Goal: Book appointment/travel/reservation

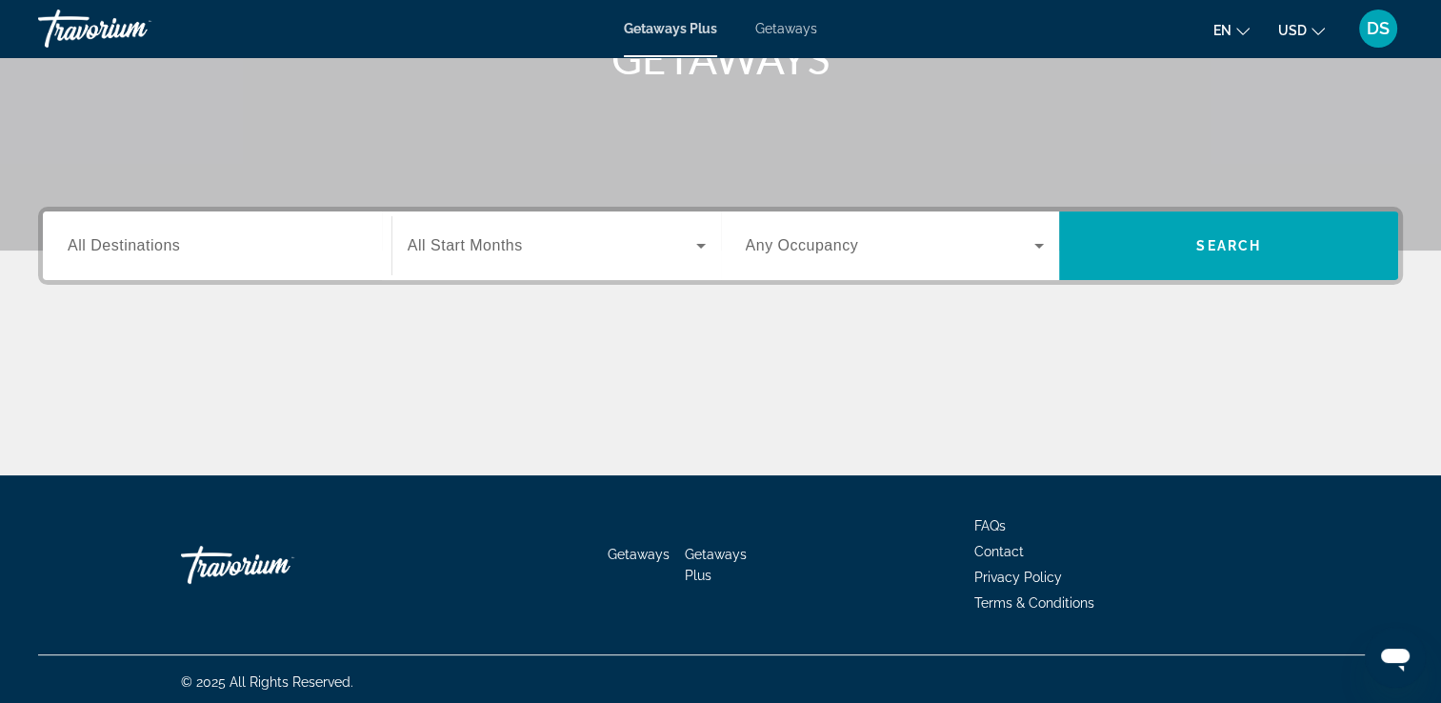
scroll to position [326, 0]
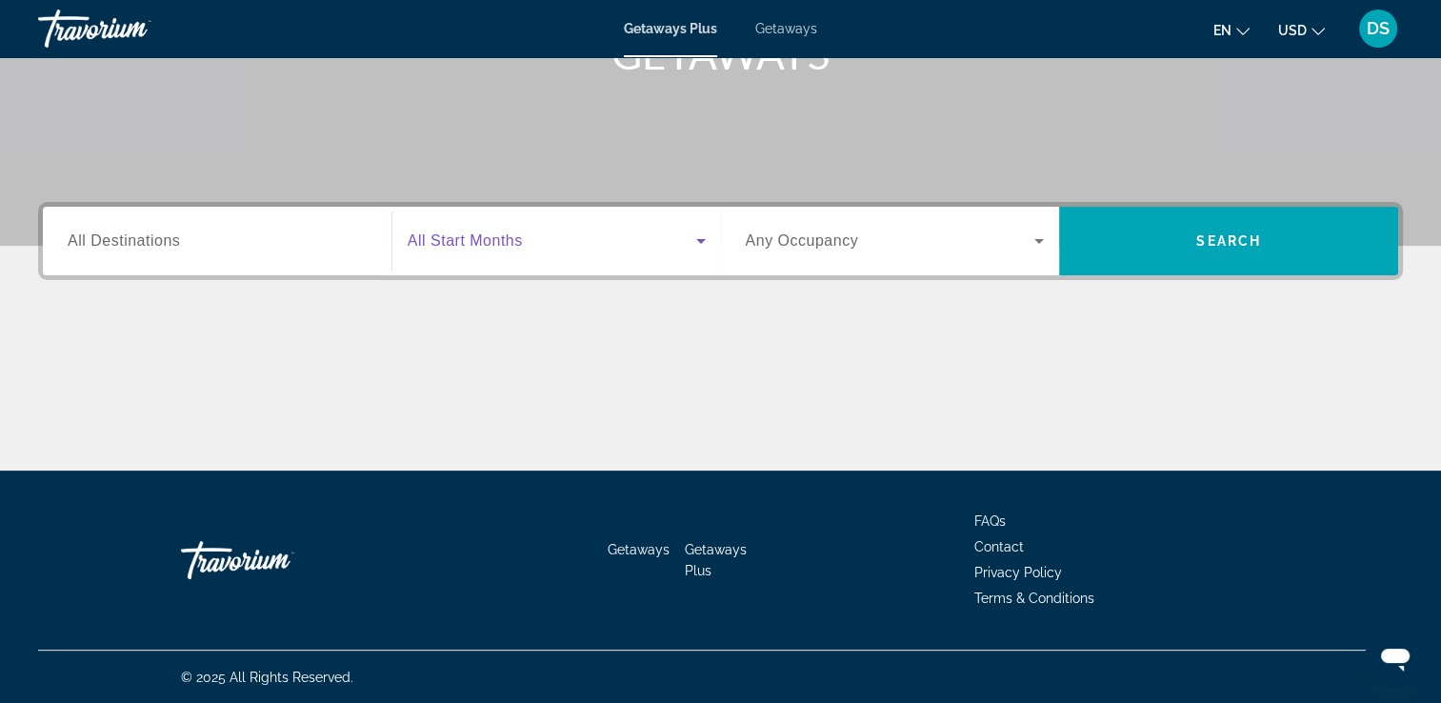
click at [694, 242] on icon "Search widget" at bounding box center [701, 241] width 23 height 23
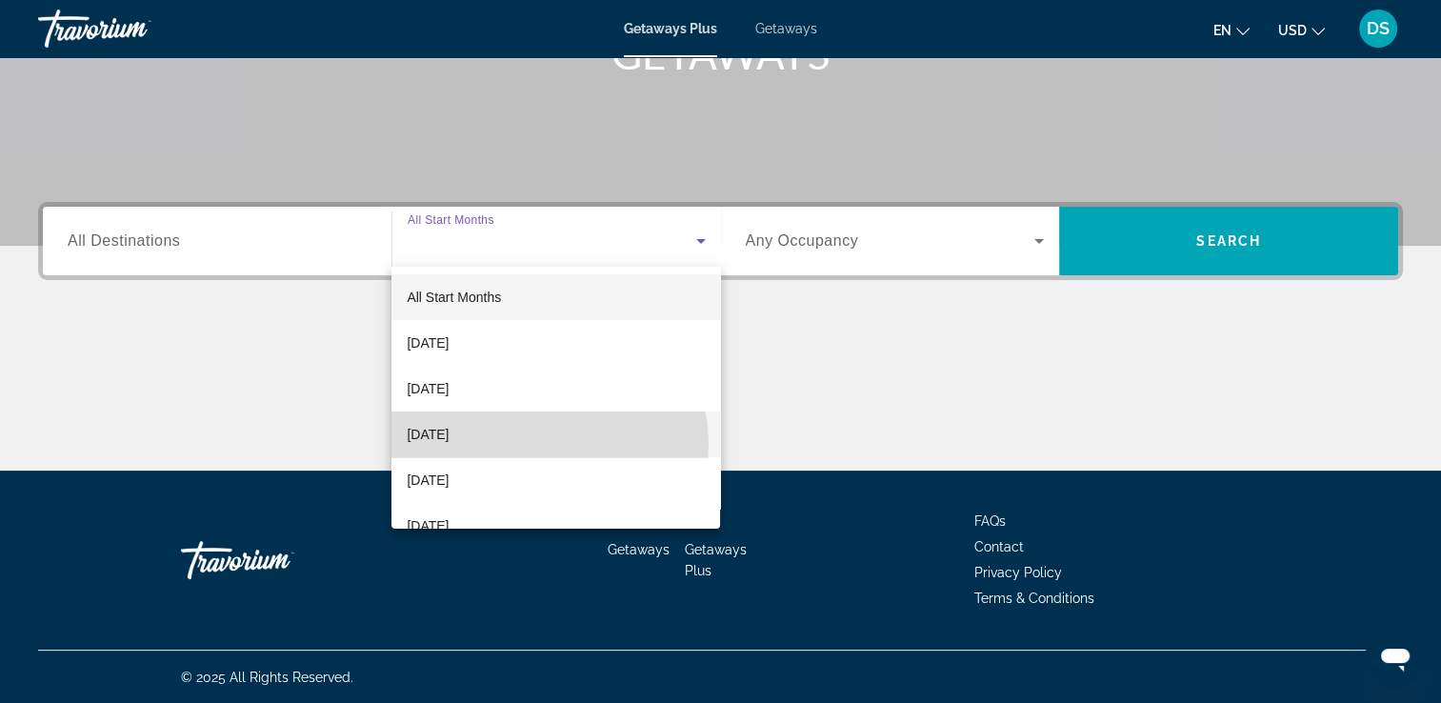
click at [541, 444] on mat-option "[DATE]" at bounding box center [556, 435] width 329 height 46
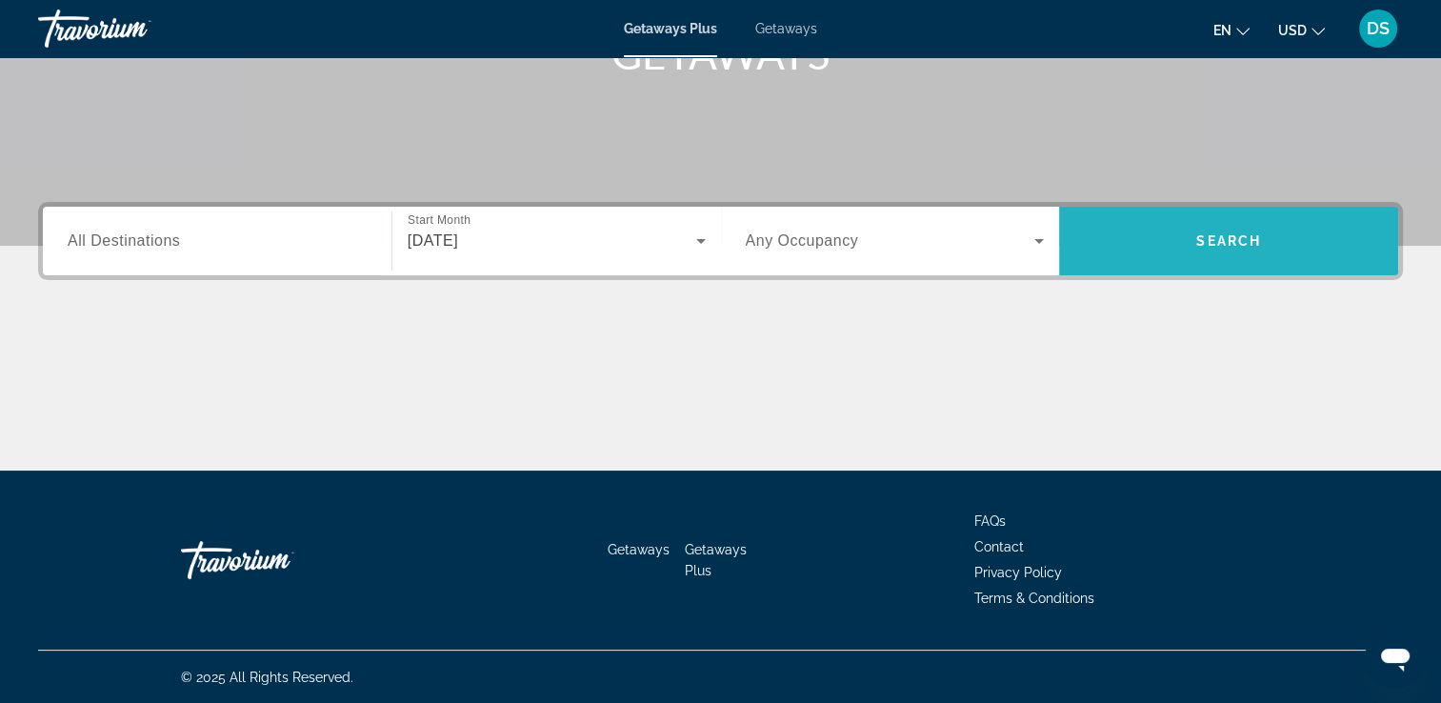
click at [1216, 247] on span "Search" at bounding box center [1229, 240] width 65 height 15
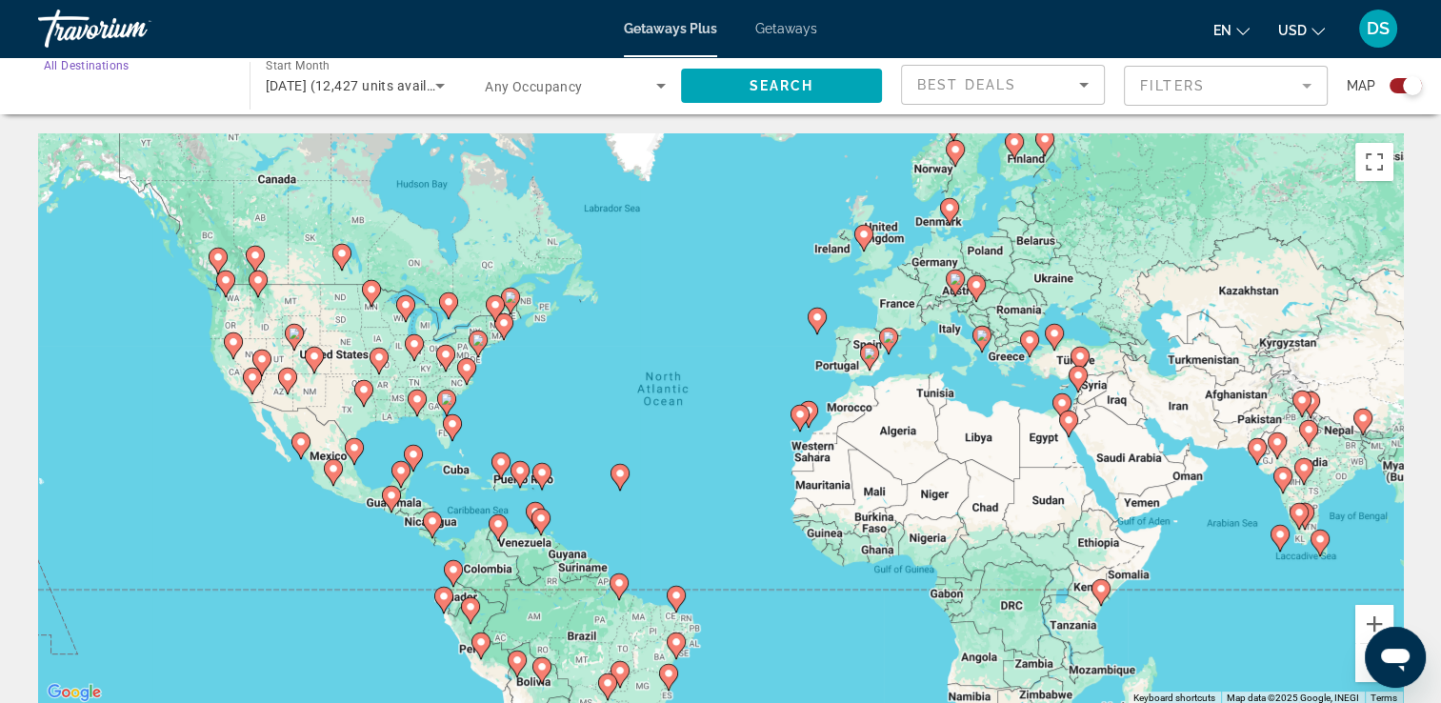
click at [205, 91] on input "Destination All Destinations" at bounding box center [134, 86] width 181 height 23
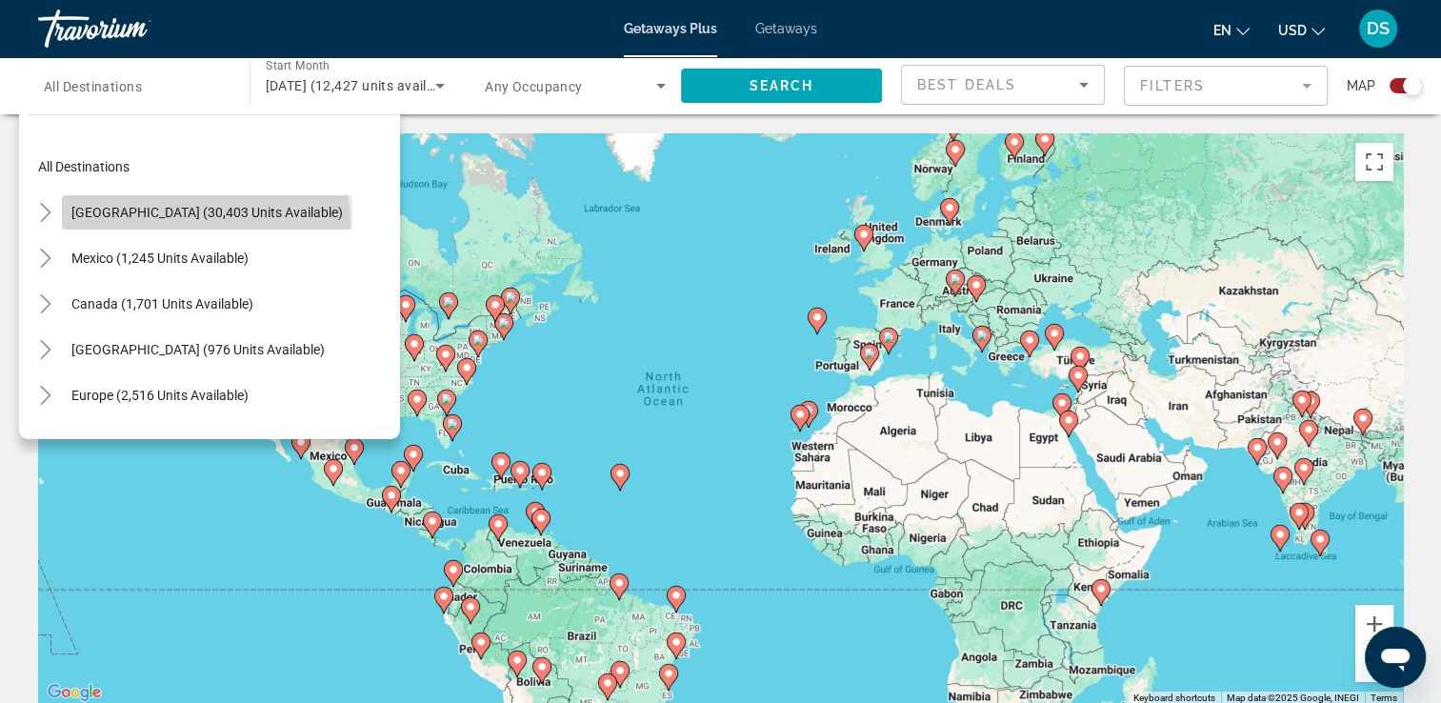
click at [205, 222] on span "Search widget" at bounding box center [207, 213] width 291 height 46
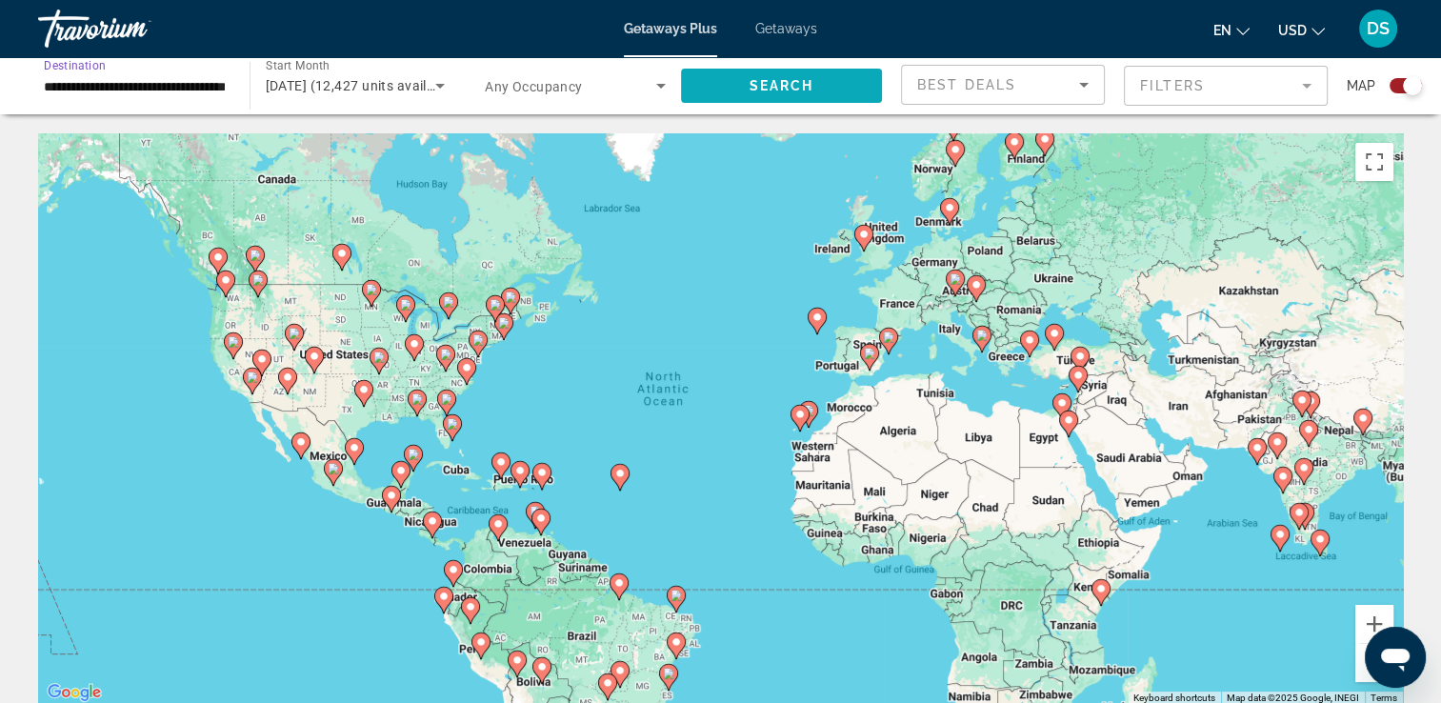
click at [774, 91] on span "Search" at bounding box center [781, 85] width 65 height 15
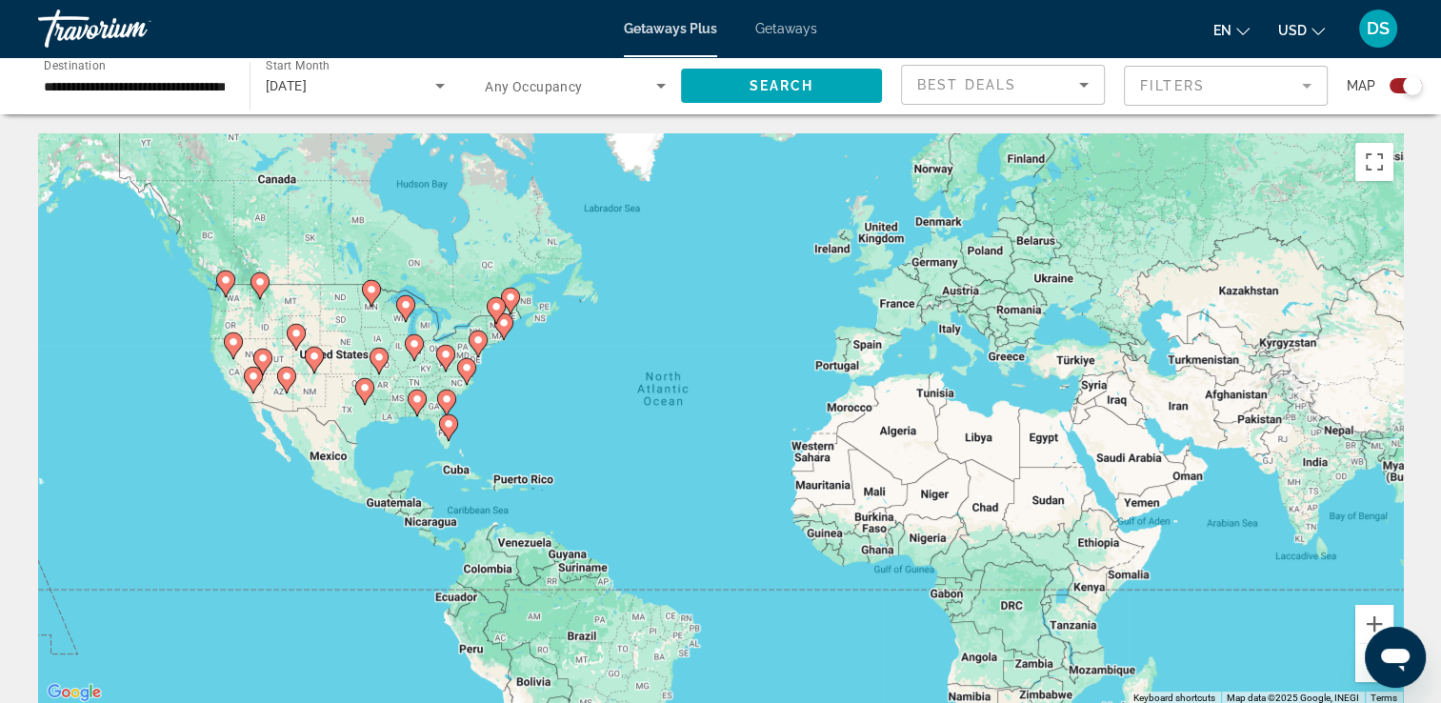
click at [232, 348] on icon "Main content" at bounding box center [232, 345] width 17 height 25
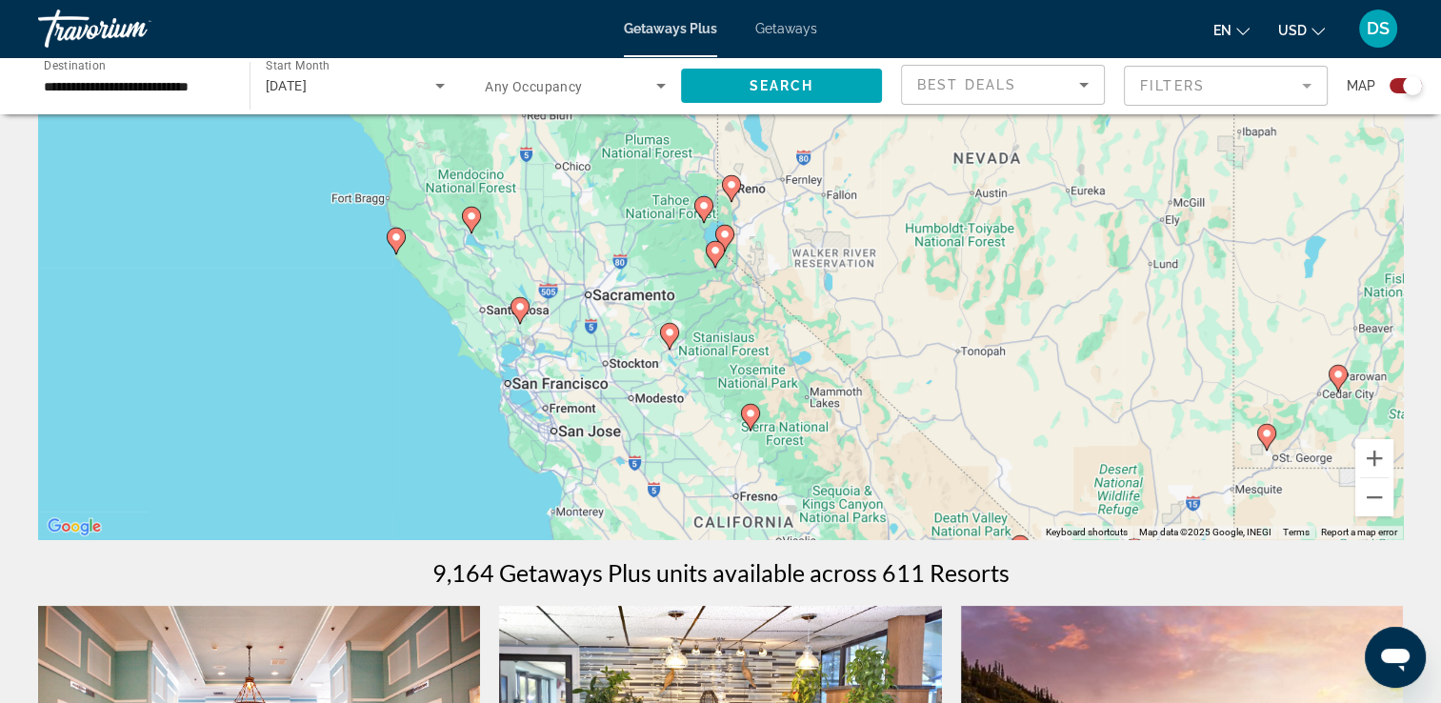
scroll to position [209, 0]
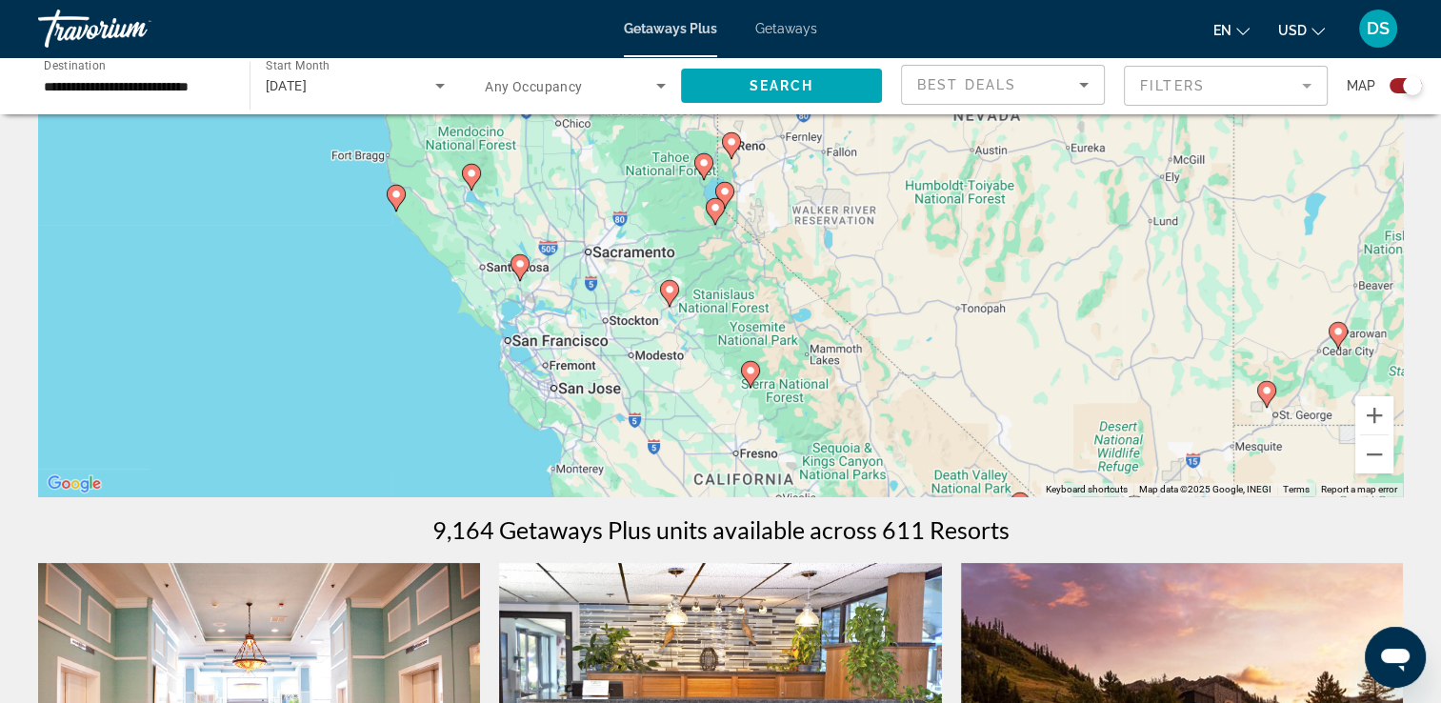
click at [514, 265] on icon "Main content" at bounding box center [519, 267] width 17 height 25
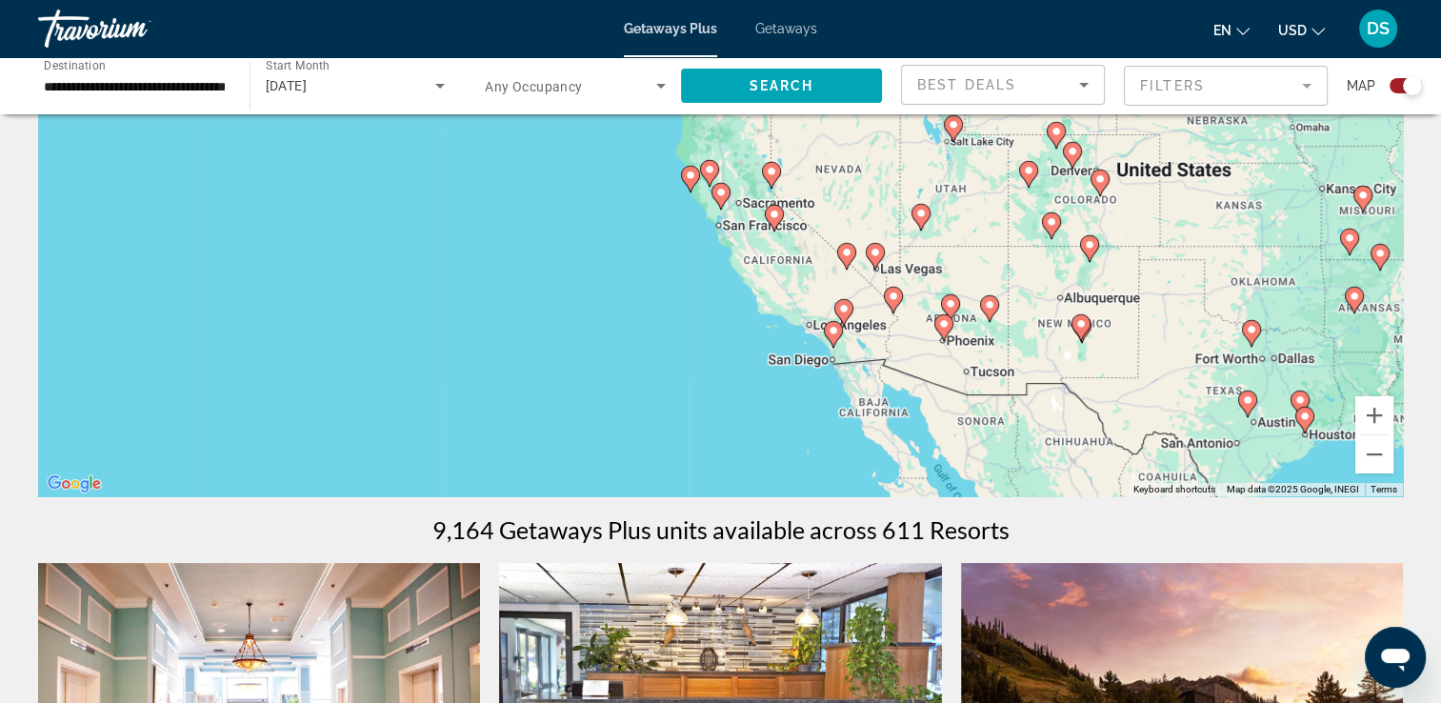
click at [835, 332] on image "Main content" at bounding box center [833, 330] width 11 height 11
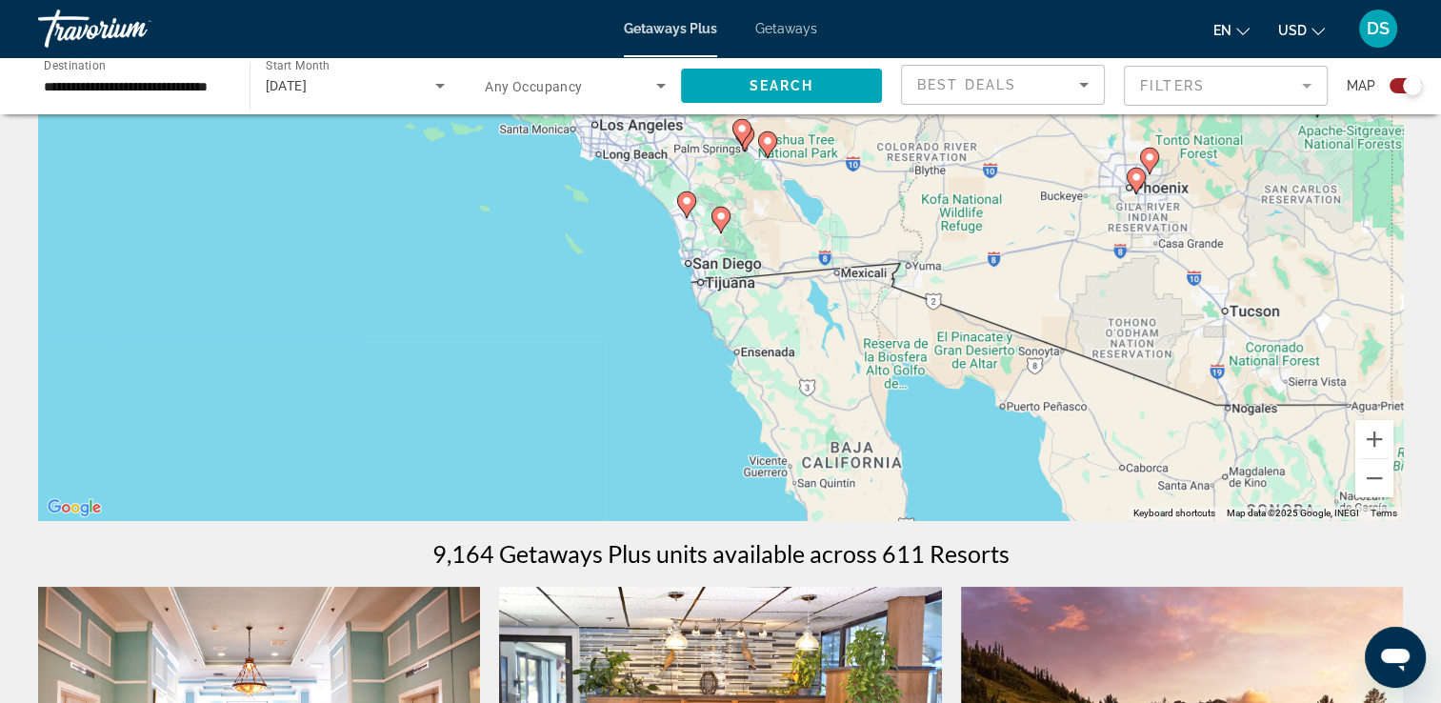
scroll to position [125, 0]
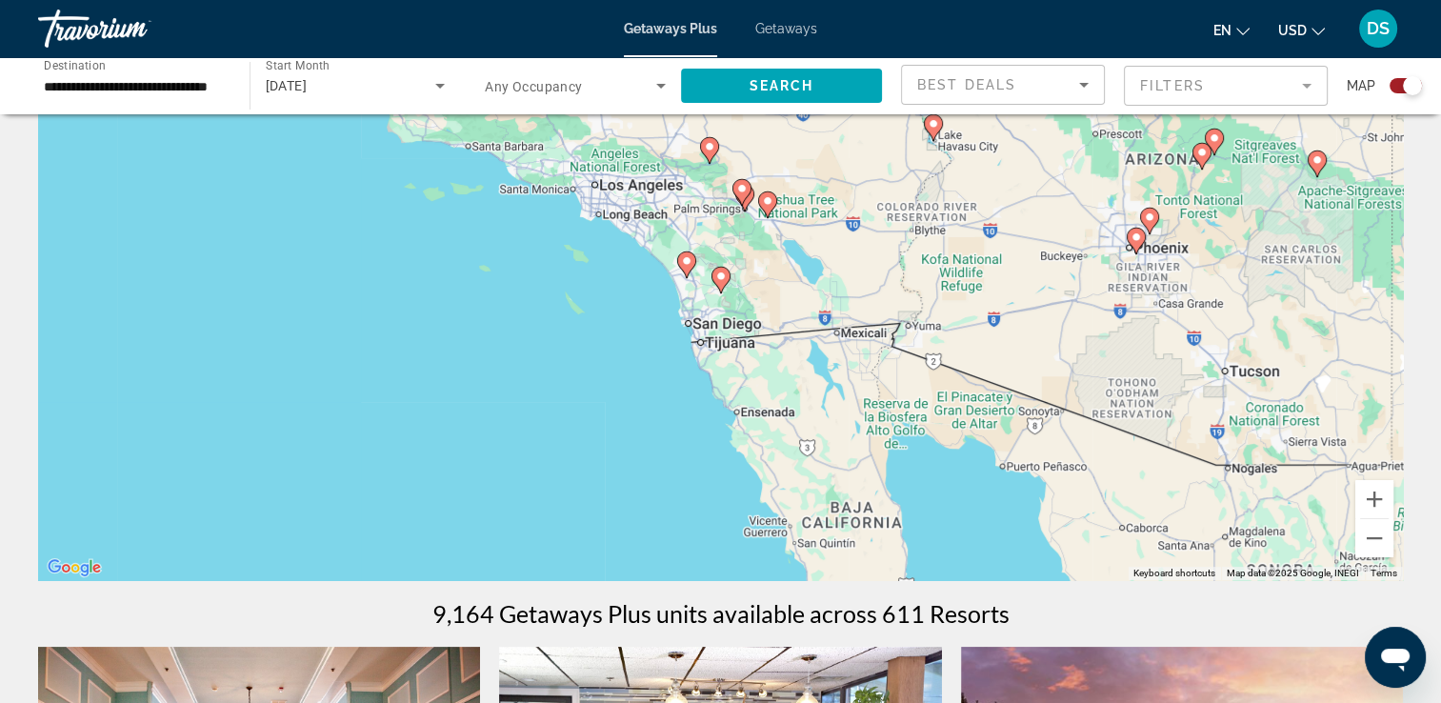
click at [687, 258] on image "Main content" at bounding box center [686, 260] width 11 height 11
type input "**********"
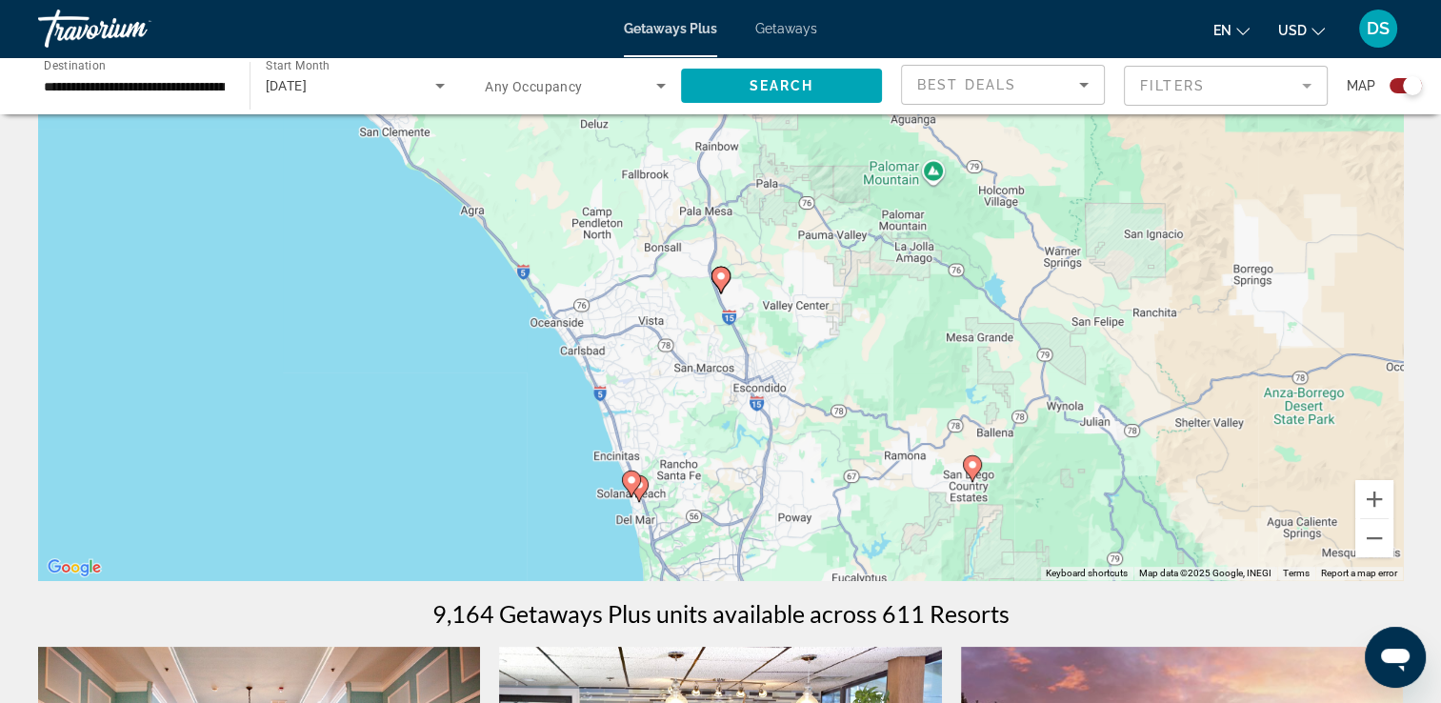
click at [638, 483] on icon "Main content" at bounding box center [630, 484] width 17 height 25
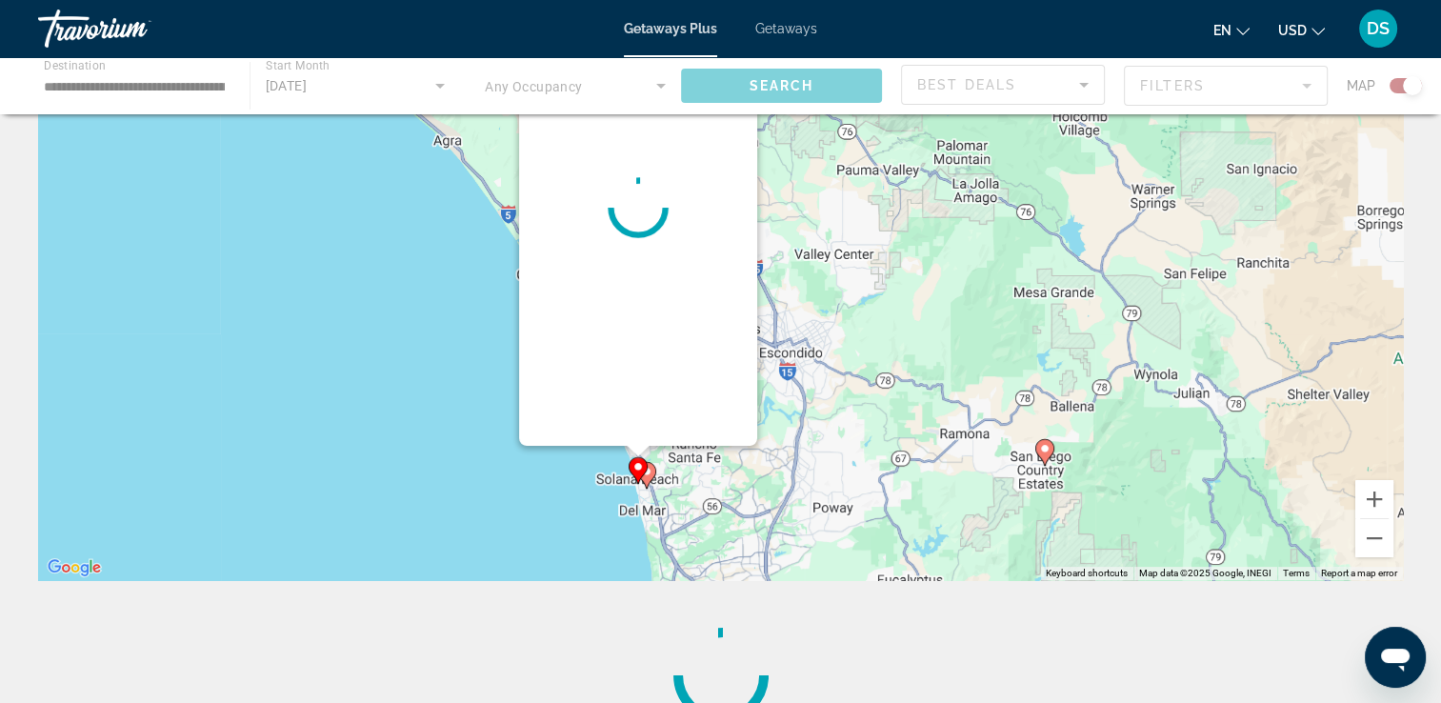
scroll to position [0, 0]
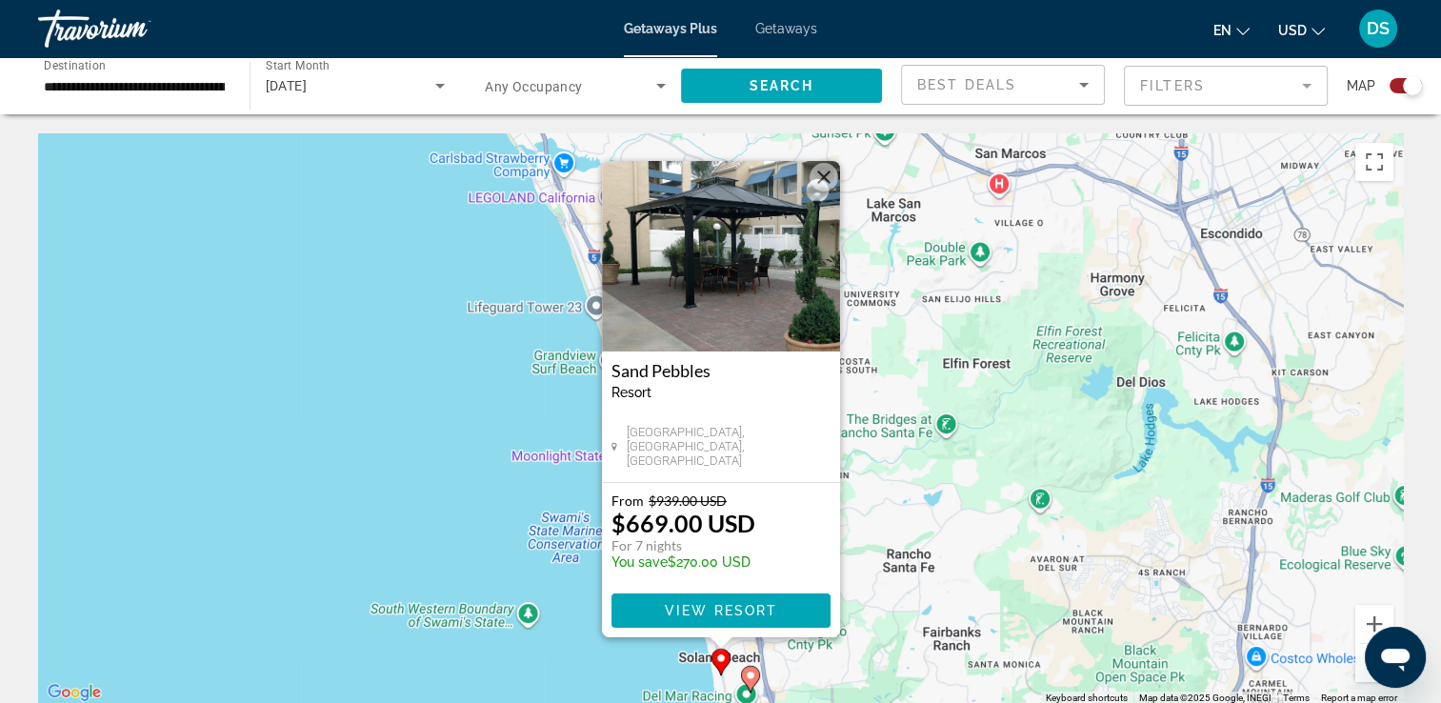
click at [828, 173] on button "Close" at bounding box center [824, 177] width 29 height 29
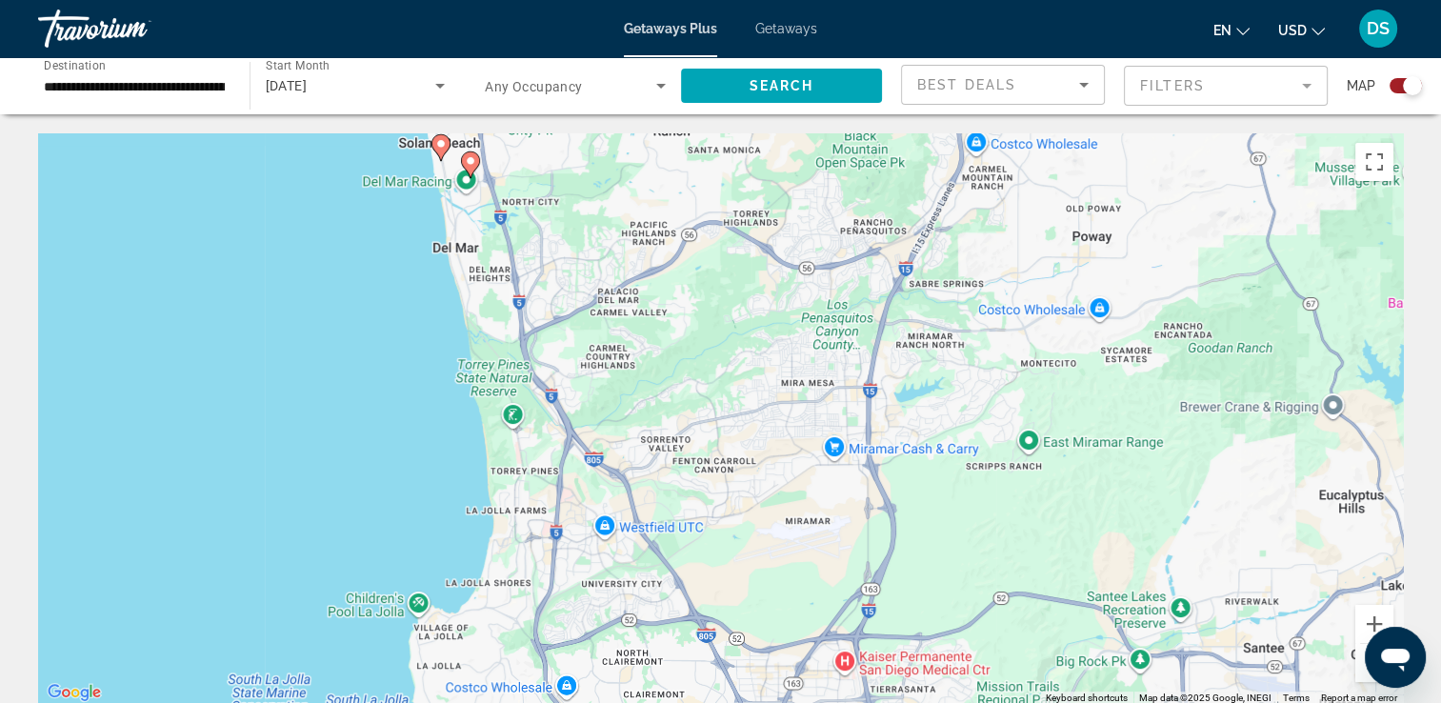
drag, startPoint x: 743, startPoint y: 584, endPoint x: 463, endPoint y: 67, distance: 588.3
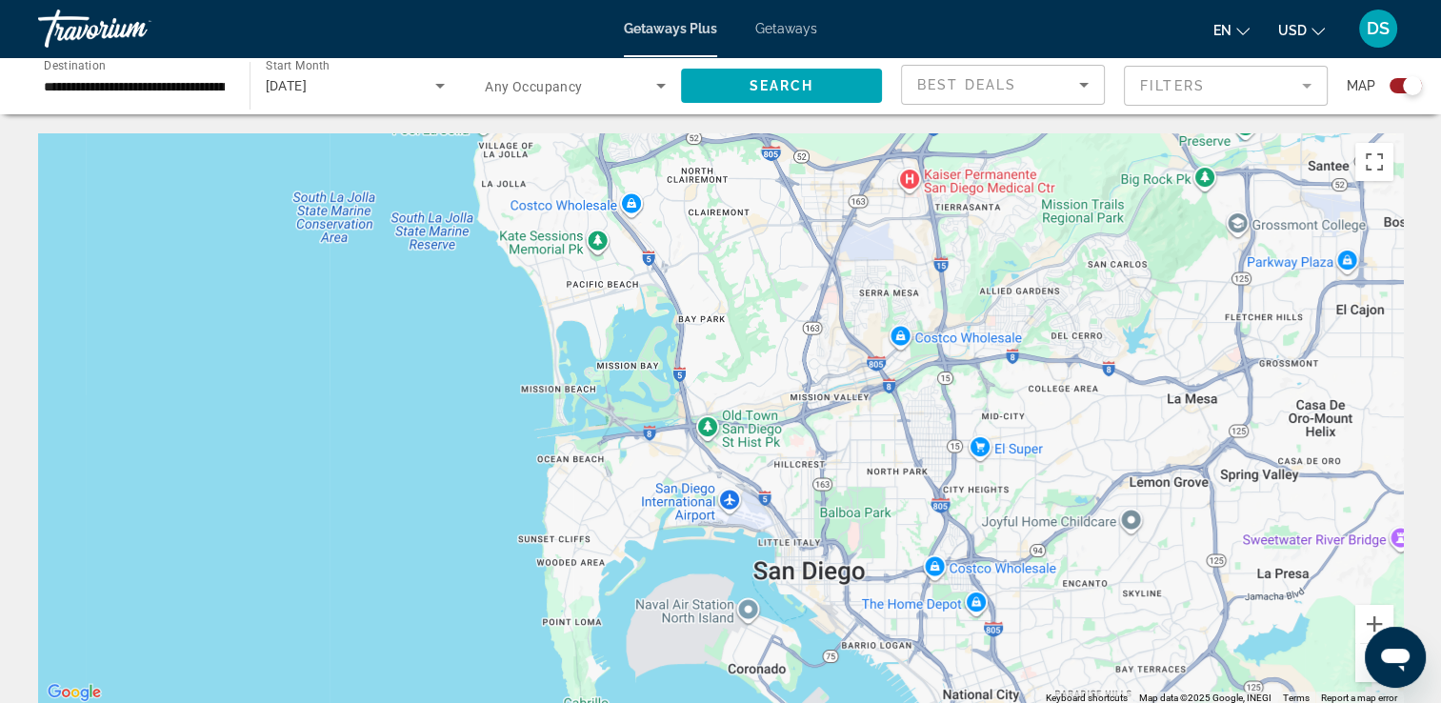
drag, startPoint x: 537, startPoint y: 583, endPoint x: 602, endPoint y: 97, distance: 490.2
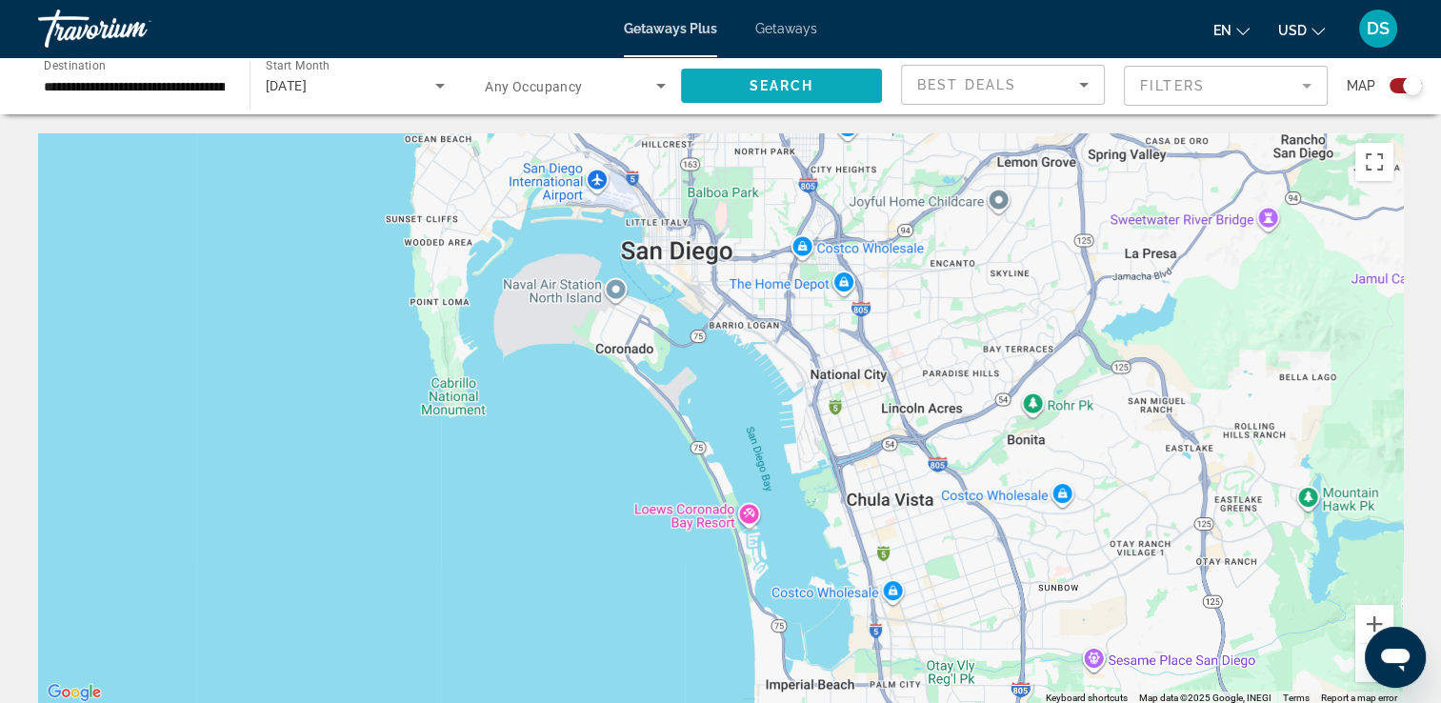
drag, startPoint x: 837, startPoint y: 412, endPoint x: 705, endPoint y: 91, distance: 346.4
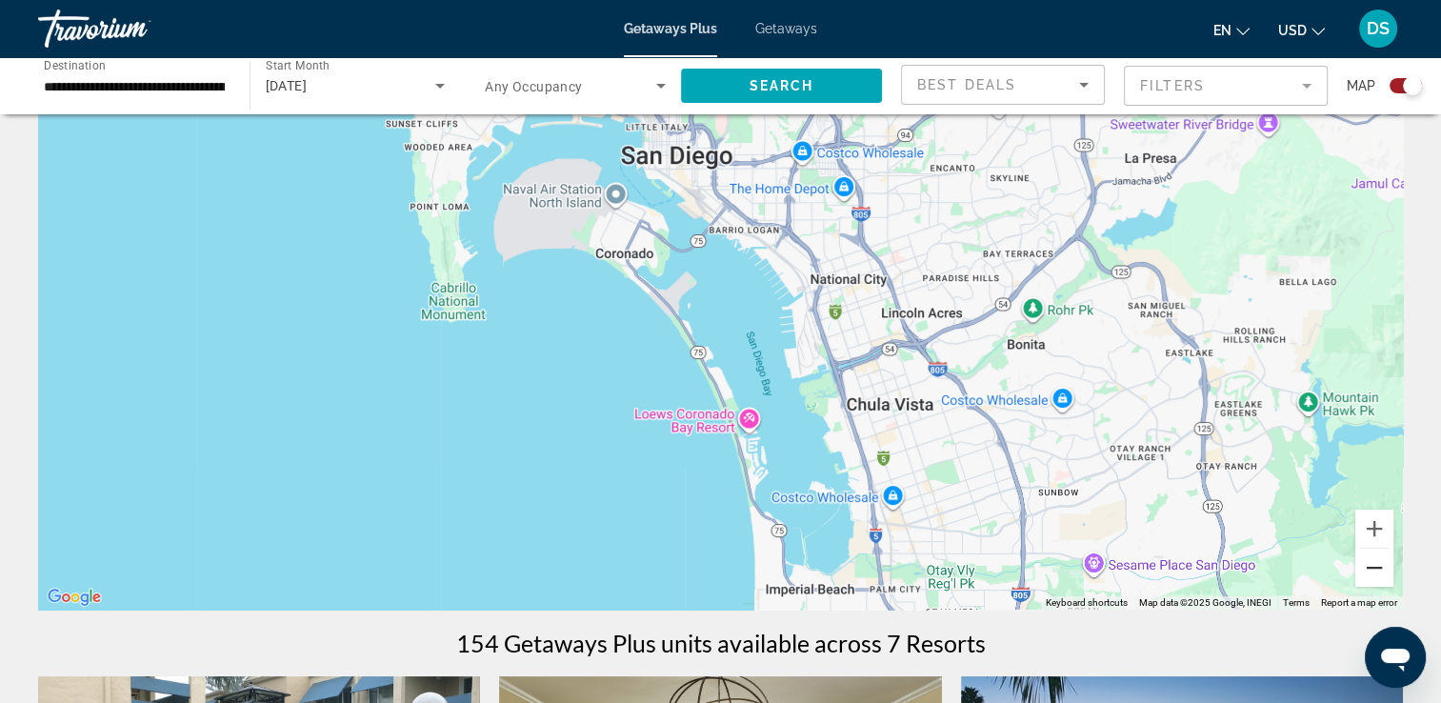
click at [1364, 573] on button "Zoom out" at bounding box center [1375, 568] width 38 height 38
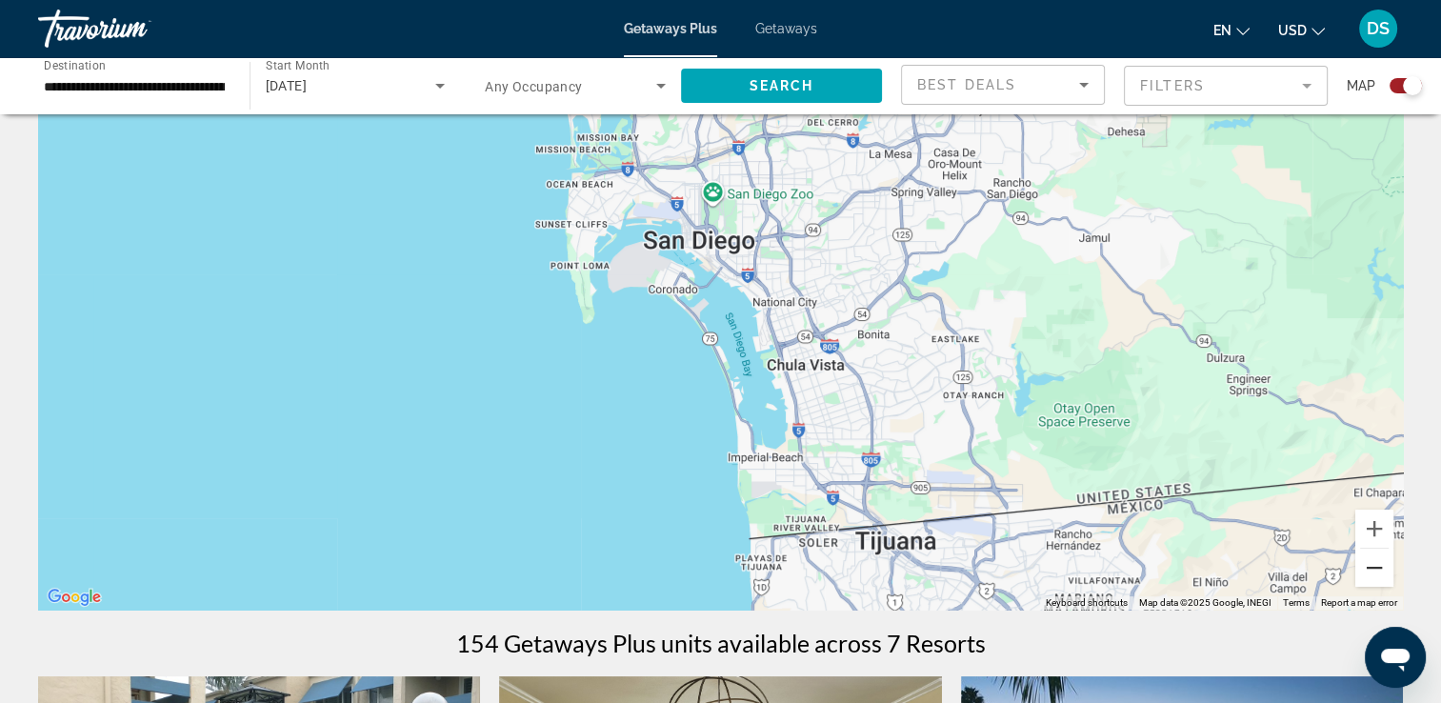
click at [1368, 573] on button "Zoom out" at bounding box center [1375, 568] width 38 height 38
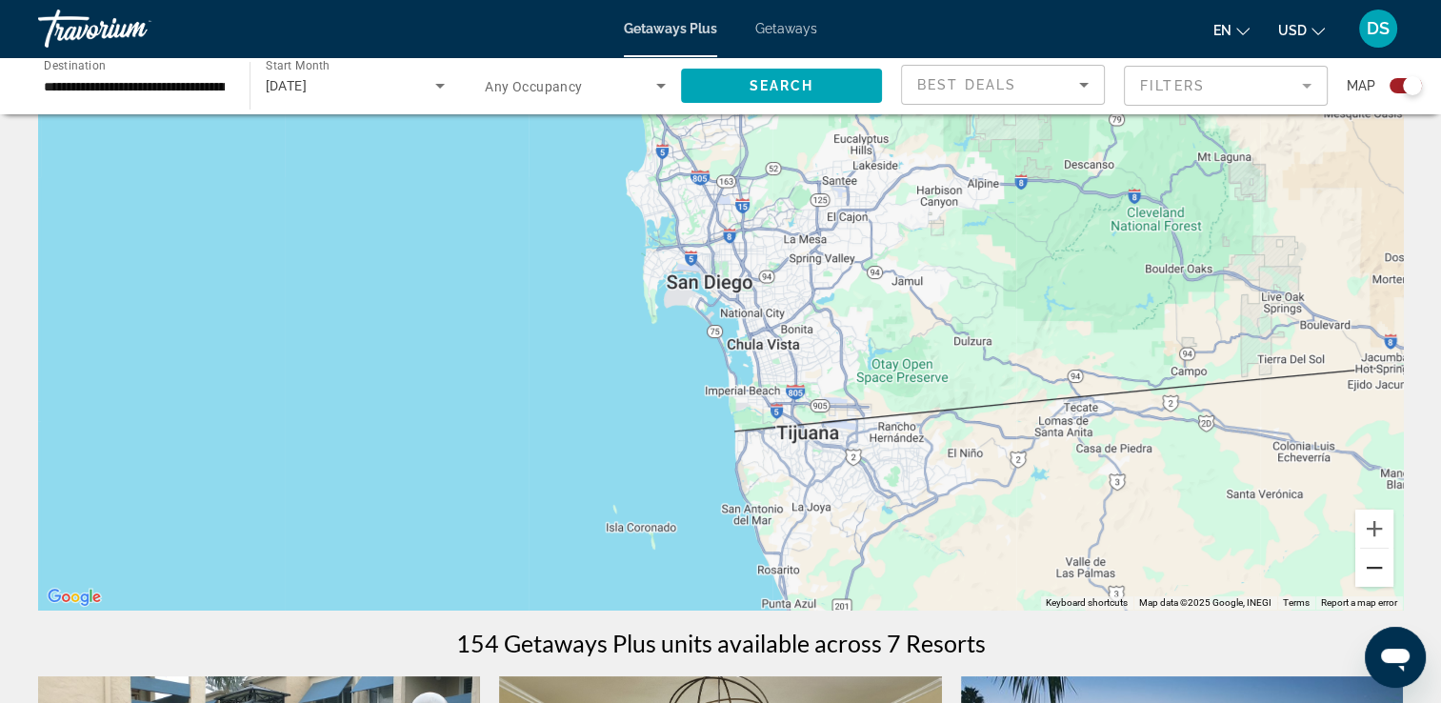
click at [1368, 573] on button "Zoom out" at bounding box center [1375, 568] width 38 height 38
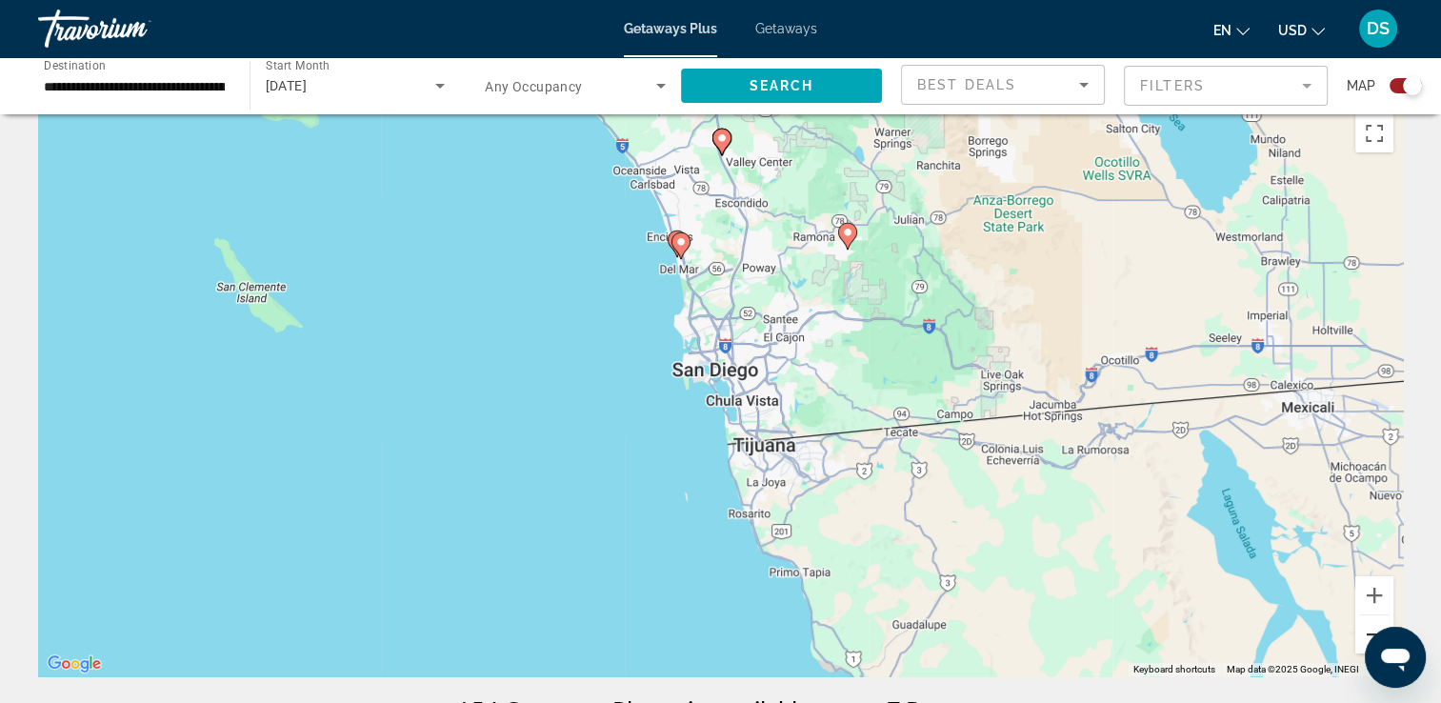
scroll to position [0, 0]
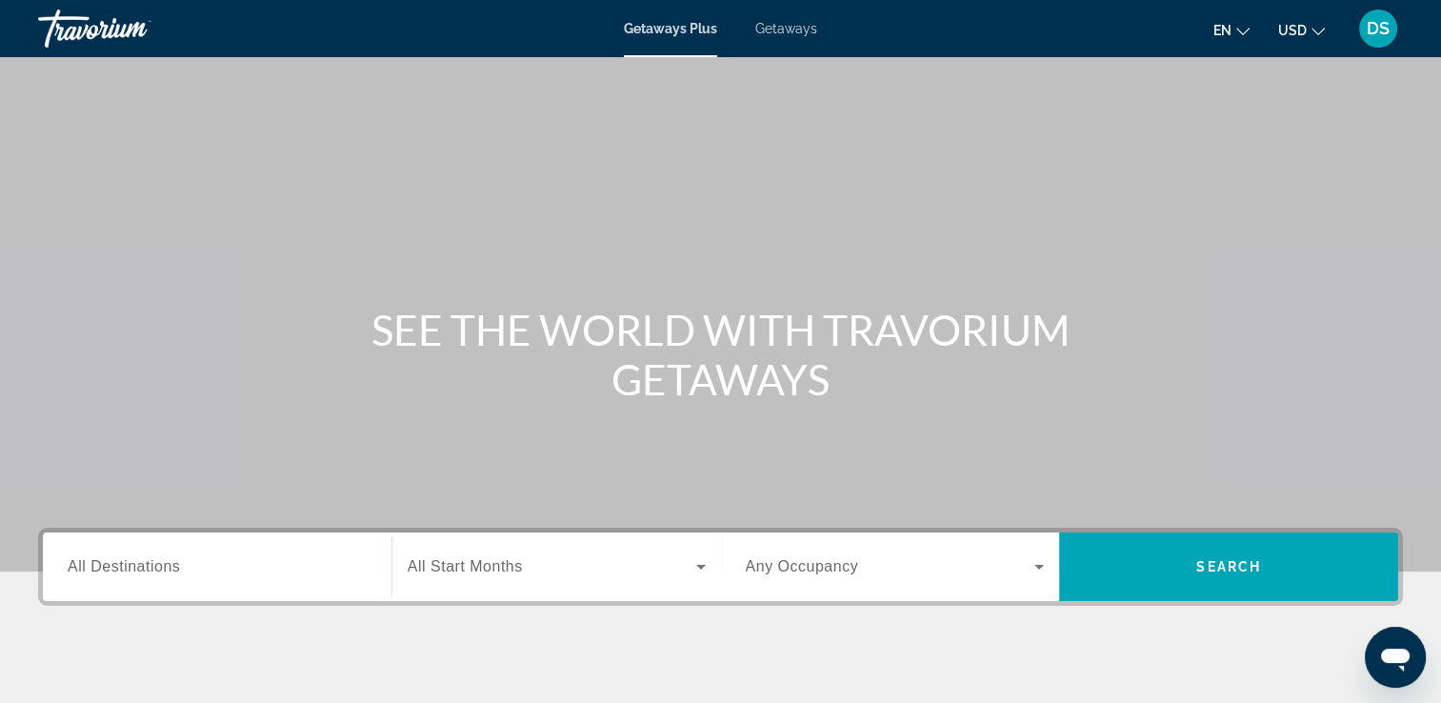
click at [244, 567] on input "Destination All Destinations" at bounding box center [217, 567] width 299 height 23
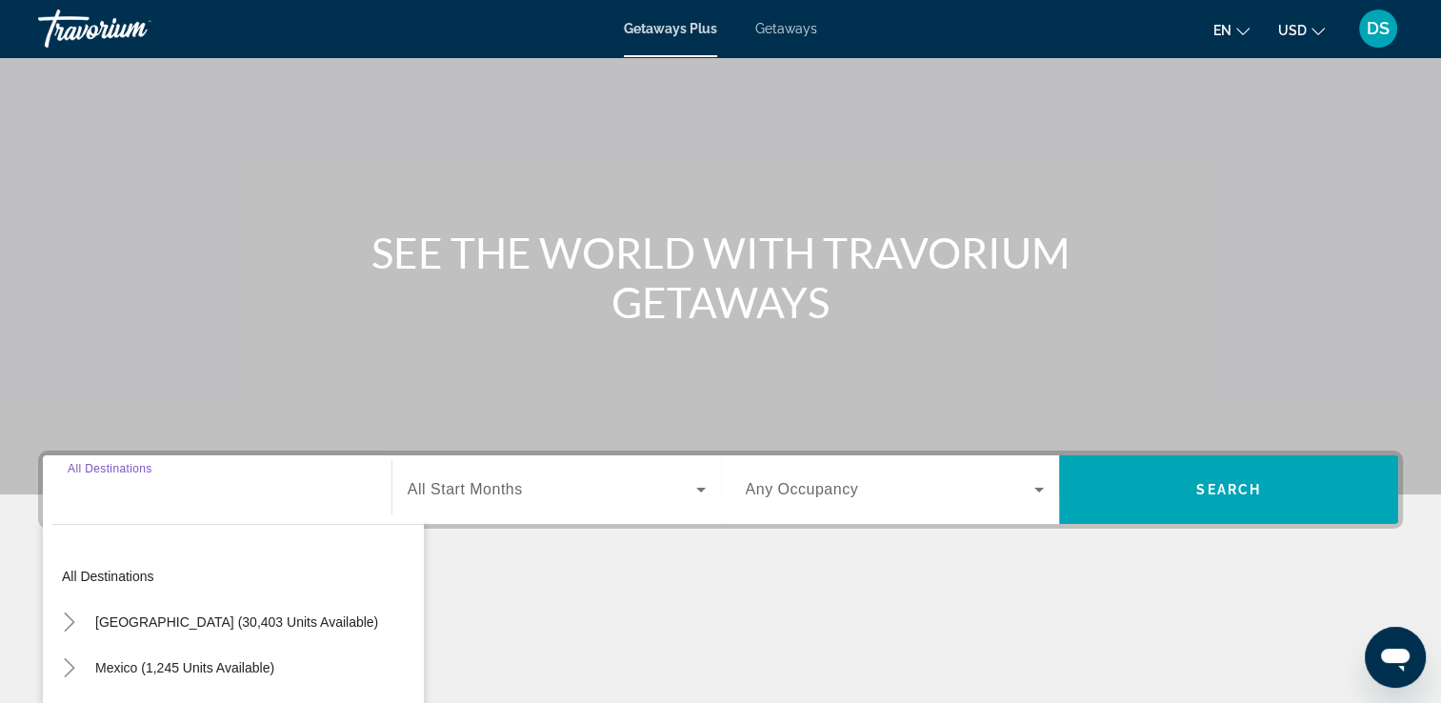
scroll to position [326, 0]
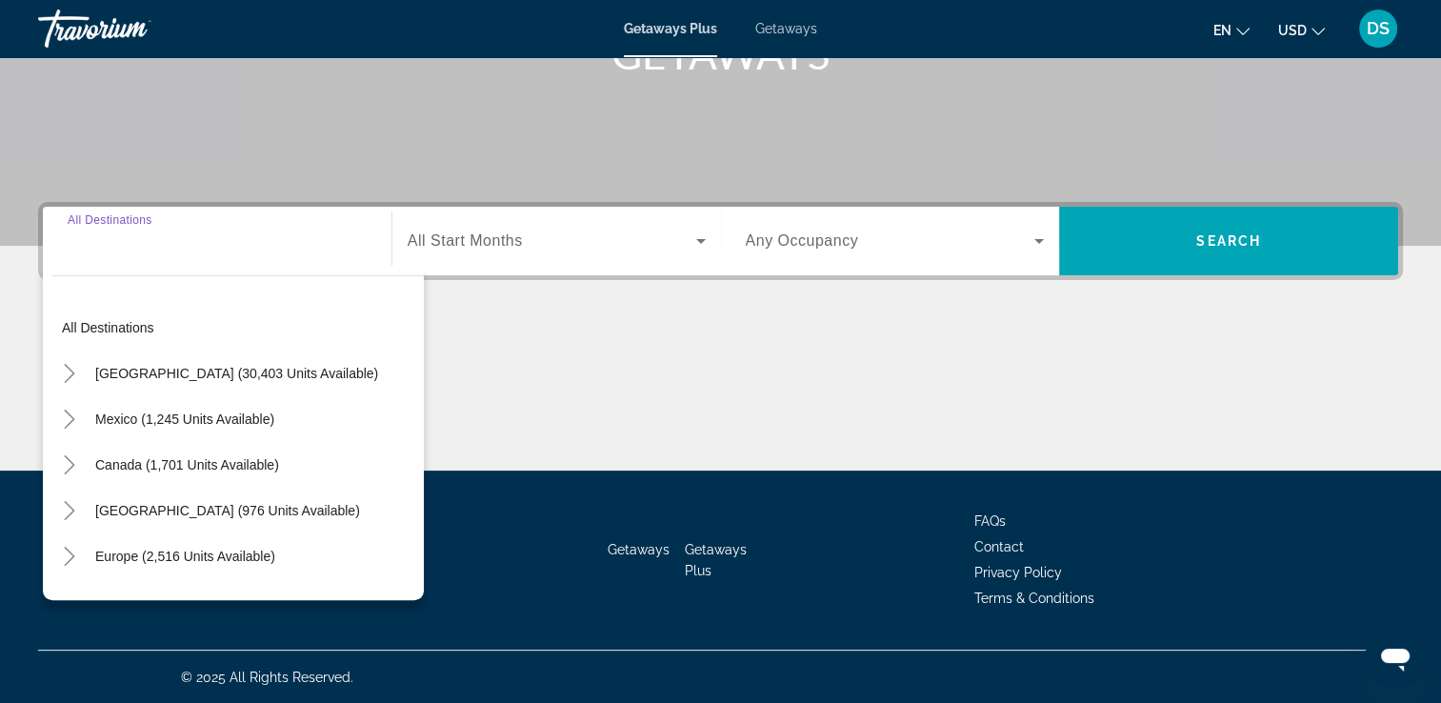
click at [220, 272] on div "All destinations [GEOGRAPHIC_DATA] (30,403 units available) [GEOGRAPHIC_DATA] (…" at bounding box center [233, 433] width 381 height 334
click at [62, 377] on icon "Toggle United States (30,403 units available)" at bounding box center [69, 373] width 19 height 19
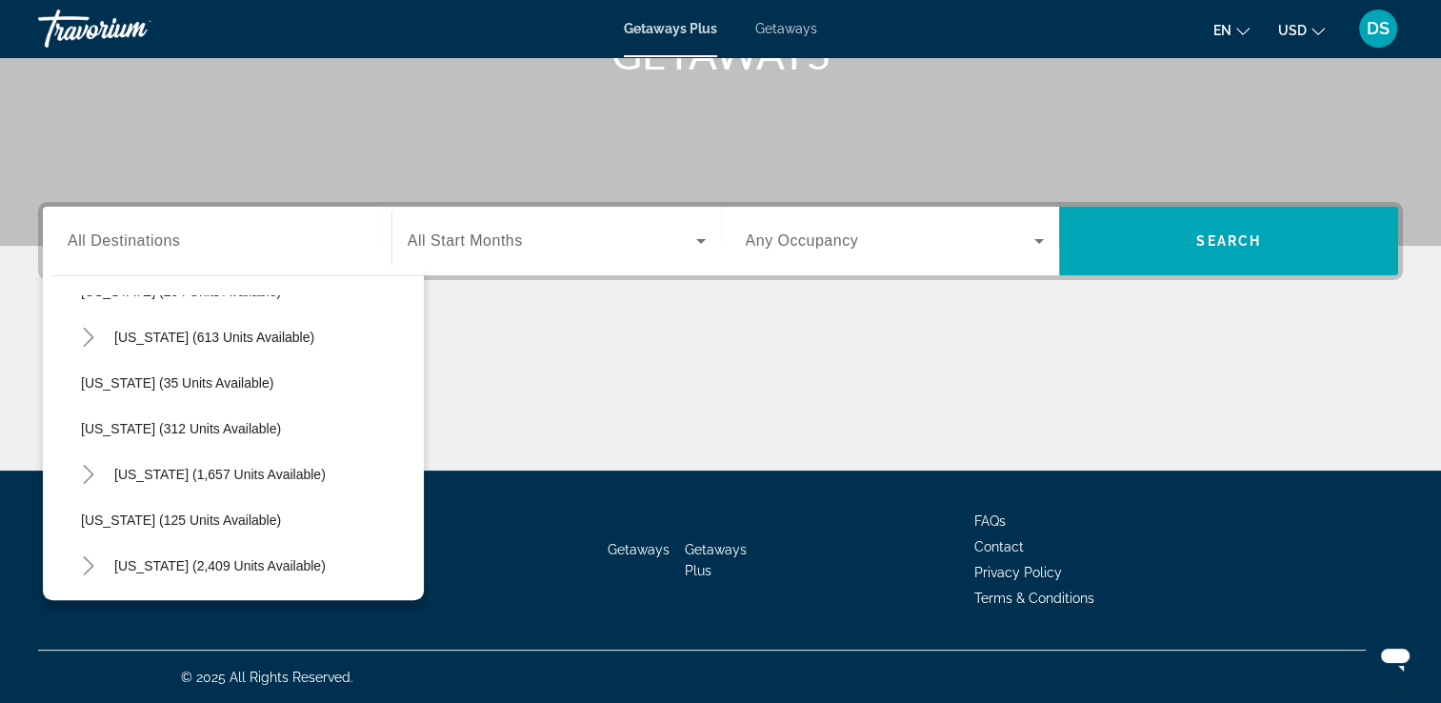
scroll to position [817, 0]
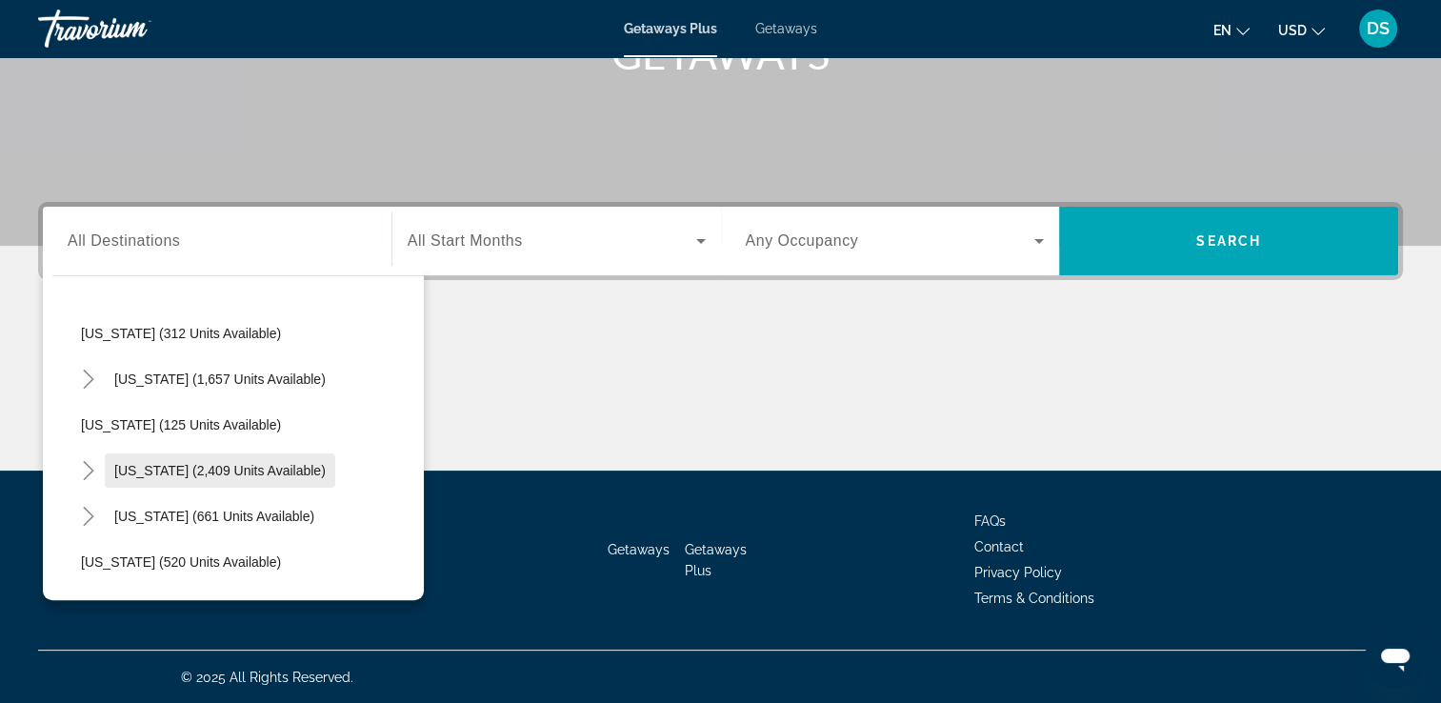
click at [244, 475] on span "[US_STATE] (2,409 units available)" at bounding box center [219, 470] width 211 height 15
type input "**********"
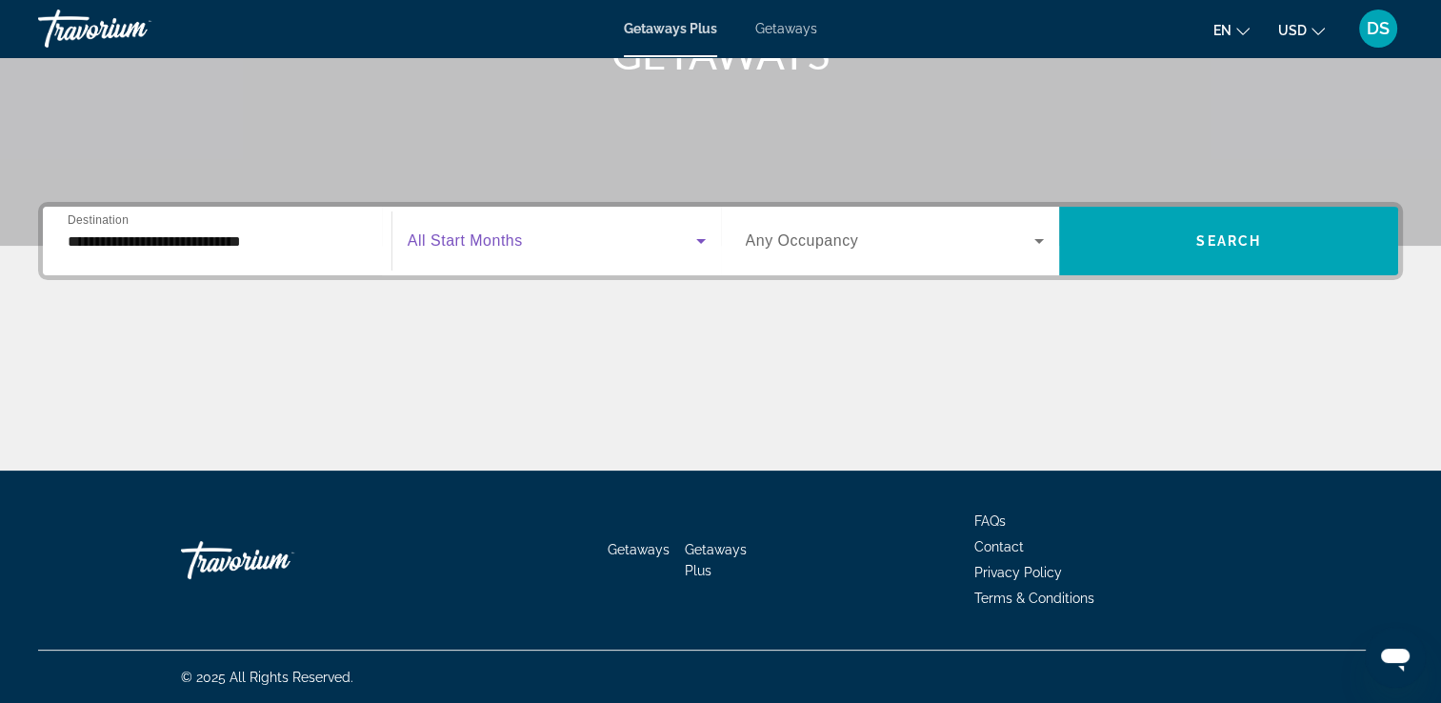
click at [694, 238] on icon "Search widget" at bounding box center [701, 241] width 23 height 23
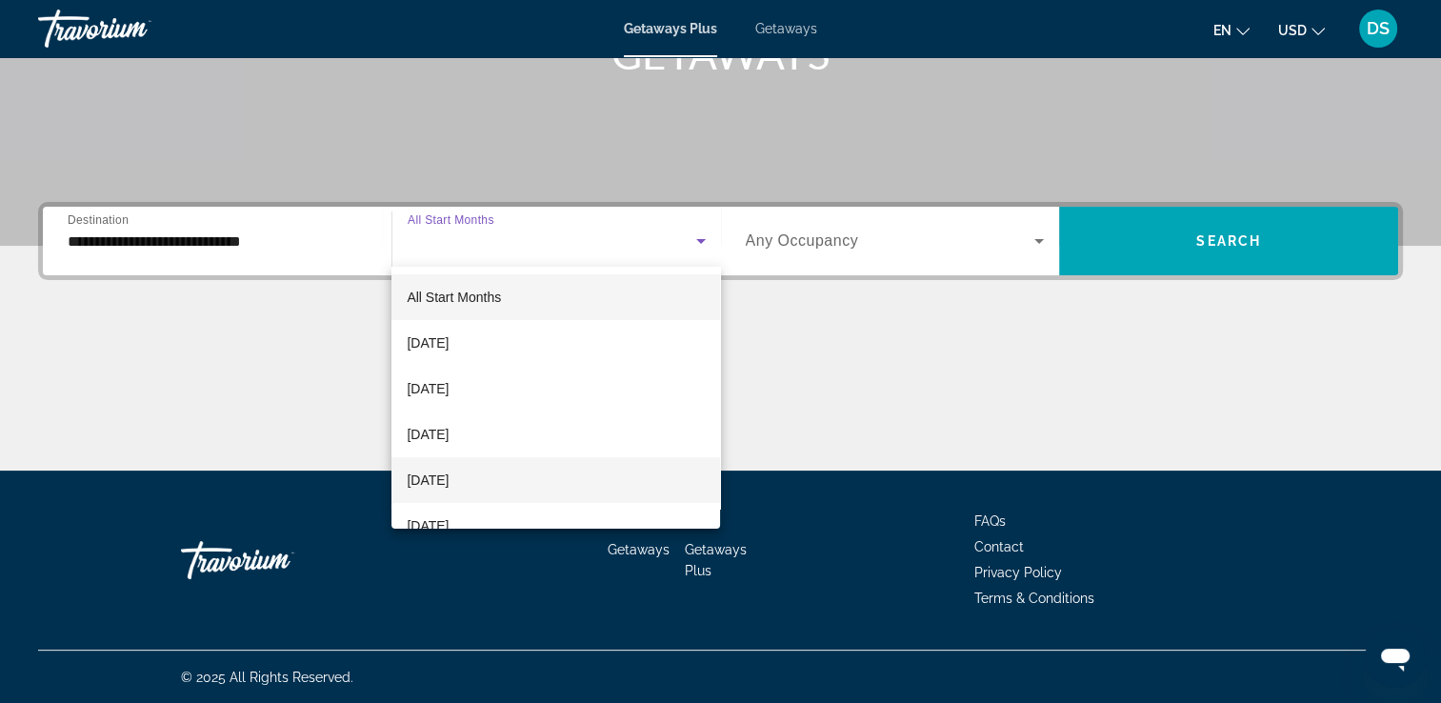
click at [511, 487] on mat-option "[DATE]" at bounding box center [556, 480] width 329 height 46
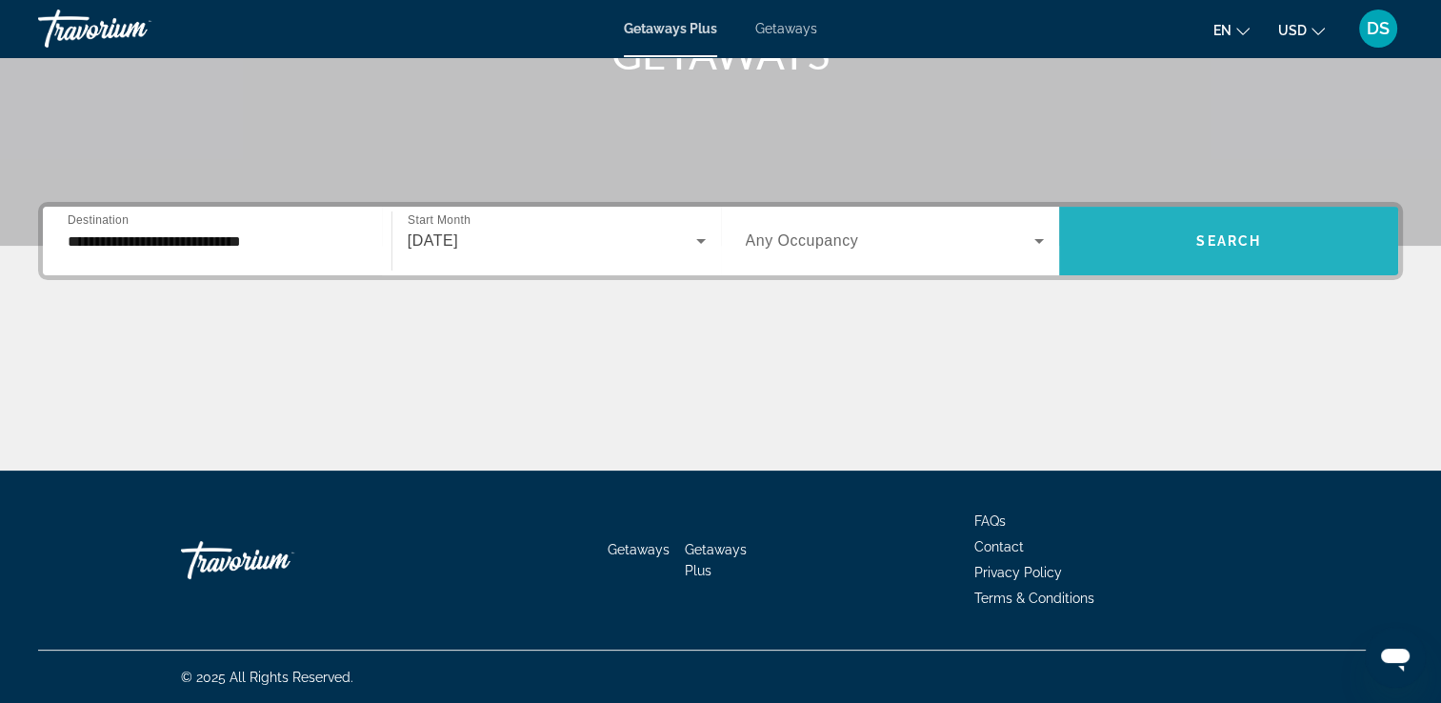
click at [1256, 261] on span "Search widget" at bounding box center [1228, 241] width 339 height 46
